Goal: Transaction & Acquisition: Purchase product/service

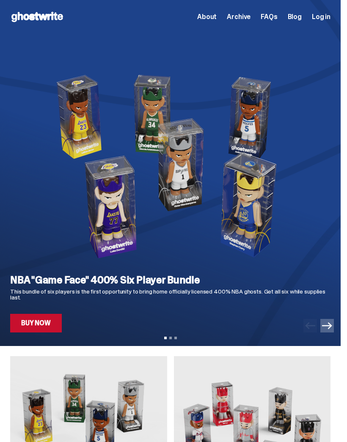
click at [49, 316] on link "Buy Now" at bounding box center [36, 323] width 52 height 19
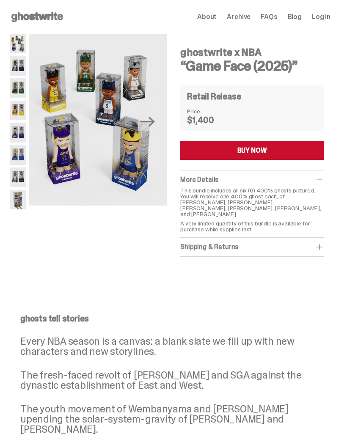
click at [11, 65] on img at bounding box center [18, 65] width 16 height 19
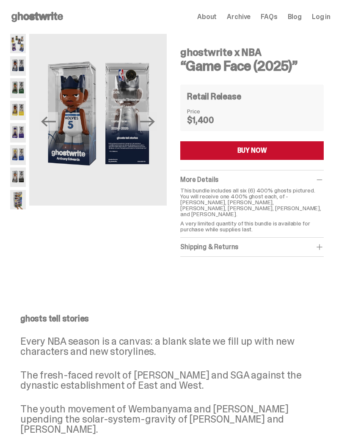
click at [12, 82] on img at bounding box center [18, 87] width 16 height 19
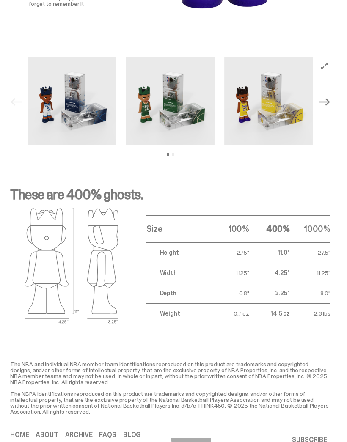
scroll to position [837, 0]
click at [330, 97] on icon "Next" at bounding box center [324, 102] width 11 height 11
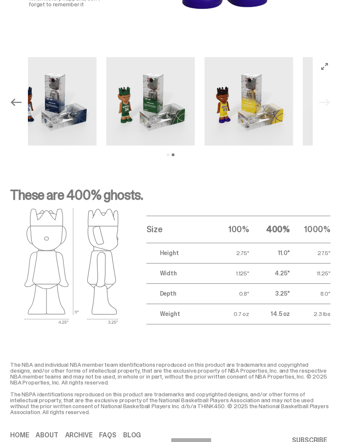
scroll to position [836, 0]
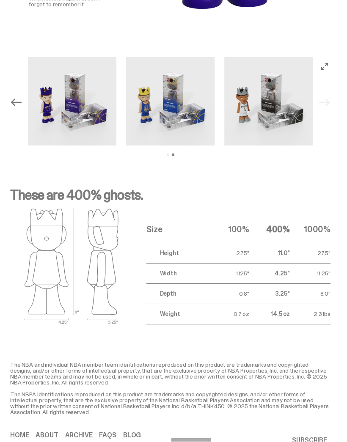
click at [179, 97] on img at bounding box center [170, 102] width 88 height 88
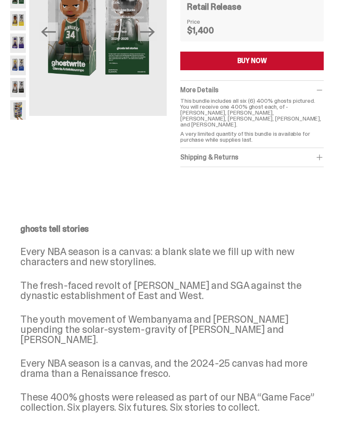
scroll to position [0, 0]
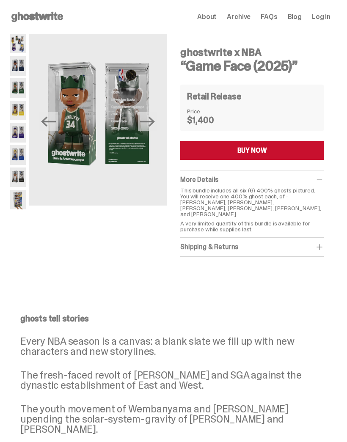
click at [12, 85] on img at bounding box center [18, 87] width 16 height 19
click at [14, 73] on img at bounding box center [18, 65] width 16 height 19
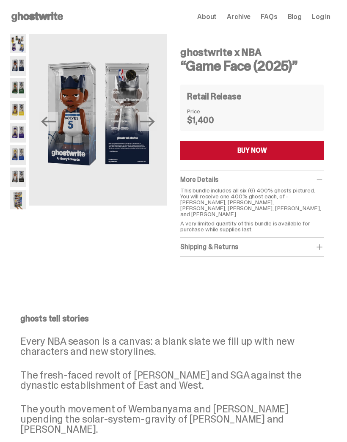
click at [10, 130] on img at bounding box center [18, 132] width 16 height 19
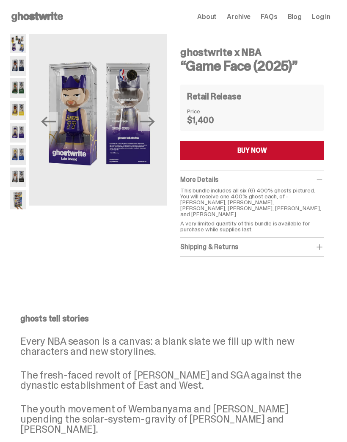
click at [5, 180] on div "ghostwrite x NBA “Game Face (2025)” Previous Next ghostwrite x NBA “Game Face (…" at bounding box center [170, 154] width 341 height 240
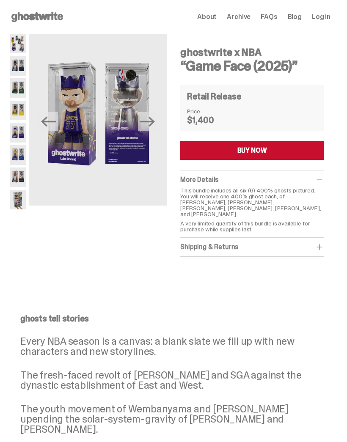
click at [11, 209] on div "Previous Next" at bounding box center [88, 145] width 157 height 223
click at [17, 205] on img at bounding box center [18, 199] width 16 height 19
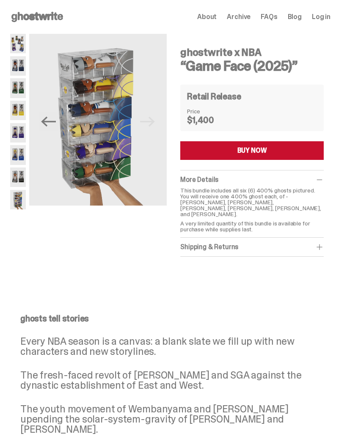
click at [217, 17] on span "About" at bounding box center [206, 17] width 19 height 7
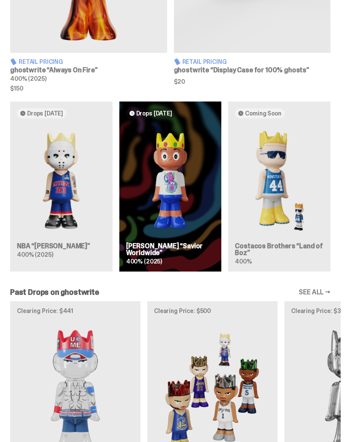
scroll to position [746, 0]
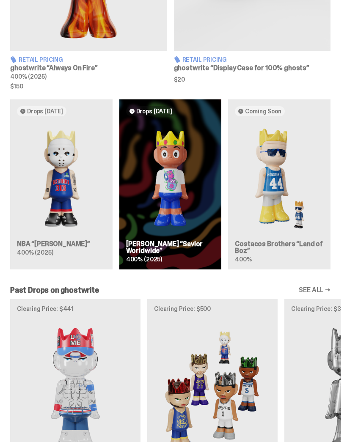
click at [52, 178] on img at bounding box center [61, 178] width 89 height 111
click at [53, 168] on img at bounding box center [61, 178] width 89 height 111
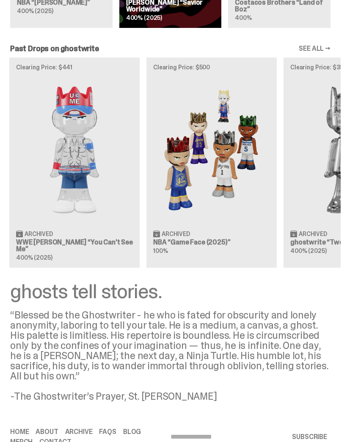
scroll to position [987, 0]
click at [55, 129] on img at bounding box center [74, 150] width 117 height 146
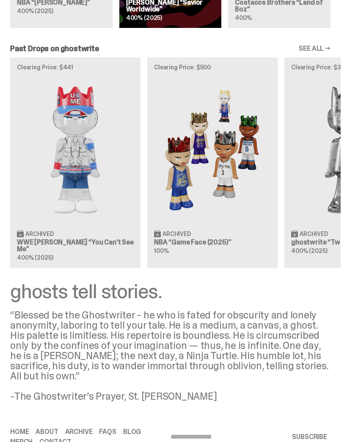
click at [330, 52] on link "SEE ALL →" at bounding box center [315, 48] width 32 height 7
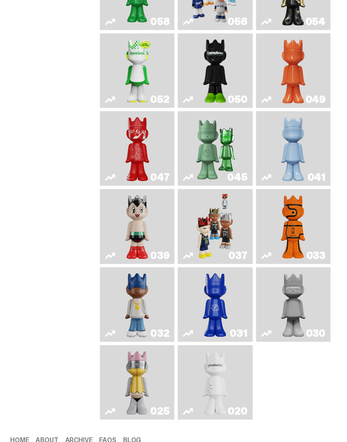
scroll to position [283, 0]
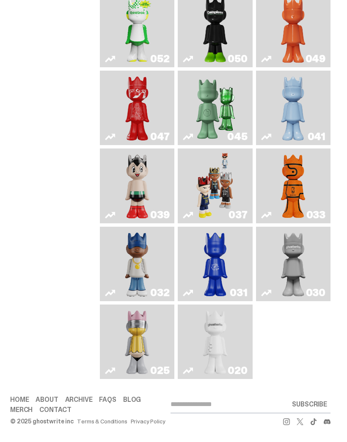
click at [226, 212] on img "Game Face (2024)" at bounding box center [215, 186] width 38 height 68
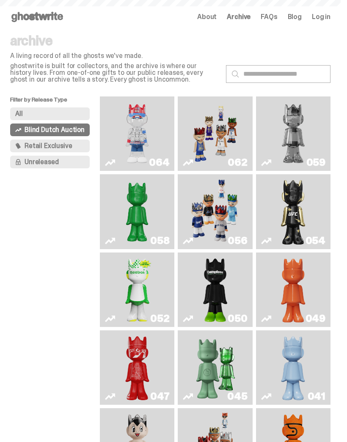
scroll to position [283, 0]
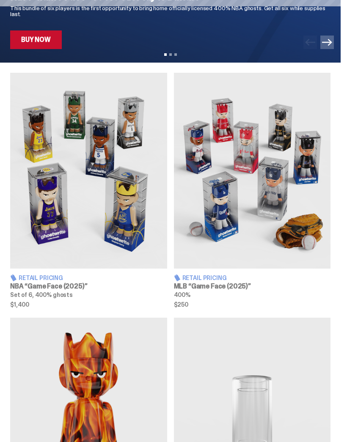
scroll to position [988, 0]
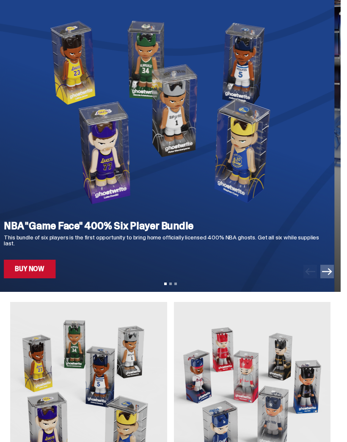
scroll to position [54, 0]
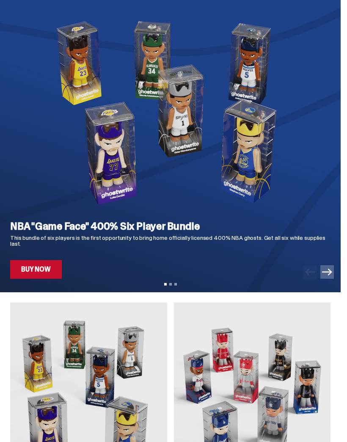
click at [40, 264] on link "Buy Now" at bounding box center [36, 269] width 52 height 19
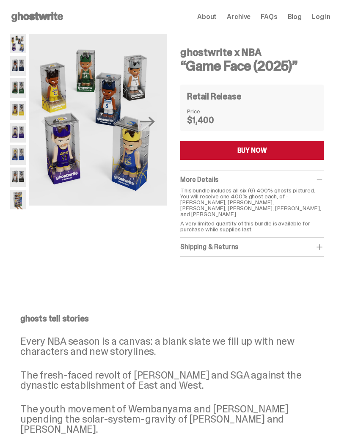
click at [330, 20] on span "Log in" at bounding box center [321, 17] width 19 height 7
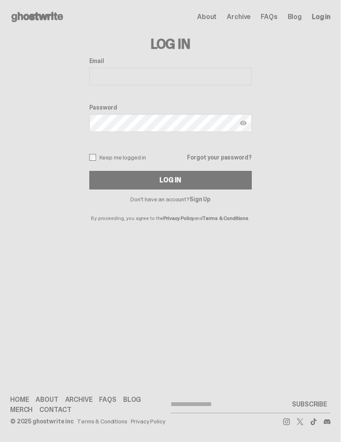
click at [217, 16] on span "About" at bounding box center [206, 17] width 19 height 7
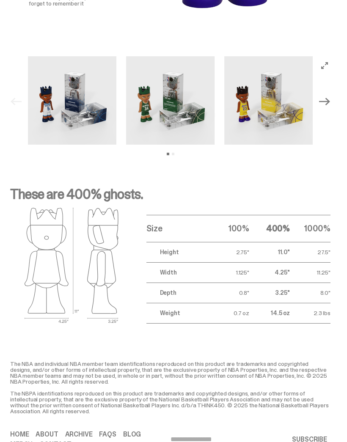
scroll to position [837, 0]
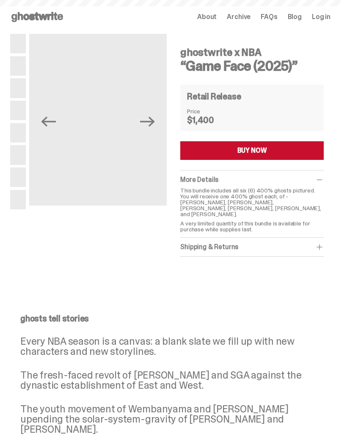
scroll to position [34, 0]
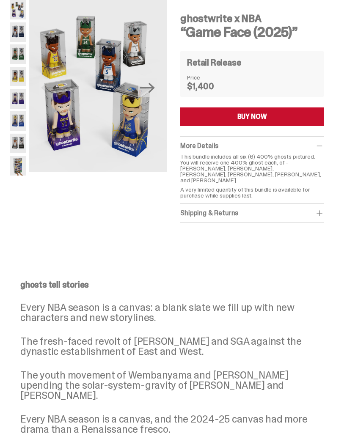
click at [15, 74] on img at bounding box center [18, 76] width 16 height 19
